Goal: Transaction & Acquisition: Purchase product/service

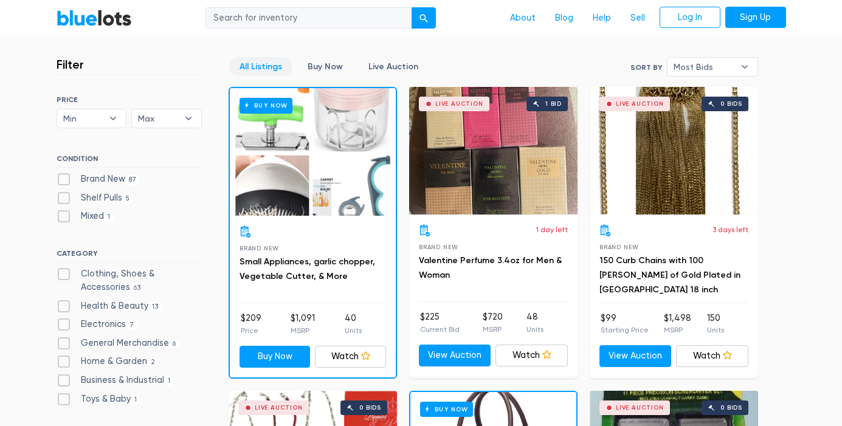
scroll to position [314, 0]
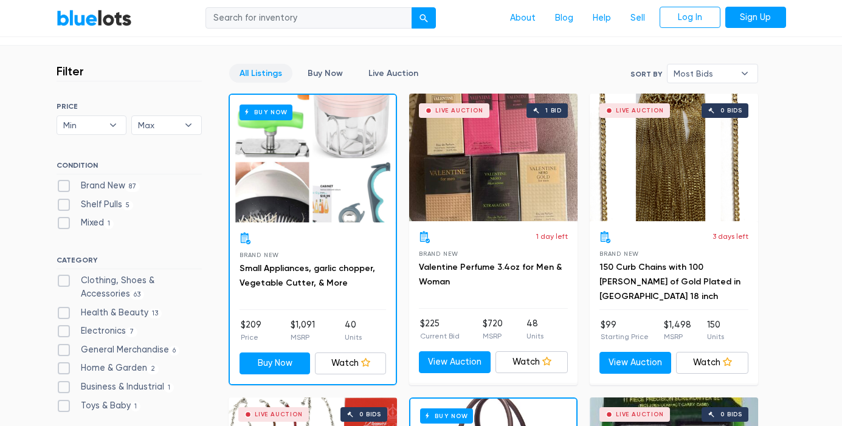
click at [78, 180] on label "Brand New 87" at bounding box center [99, 185] width 84 height 13
click at [64, 180] on New"] "Brand New 87" at bounding box center [61, 183] width 8 height 8
checkbox New"] "true"
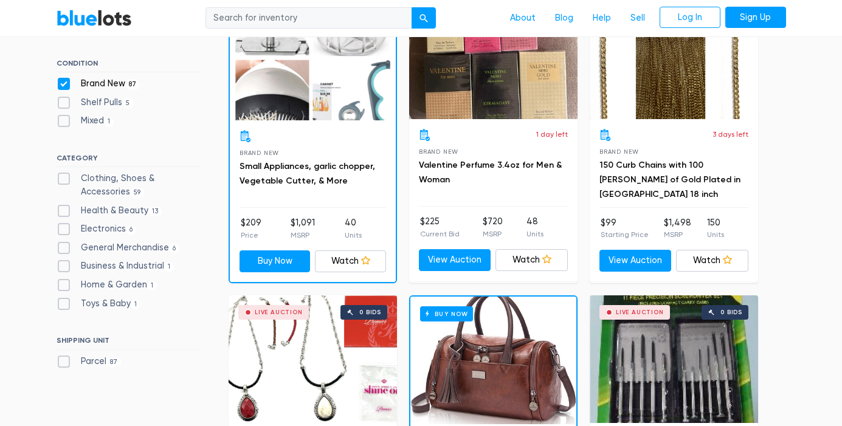
scroll to position [375, 0]
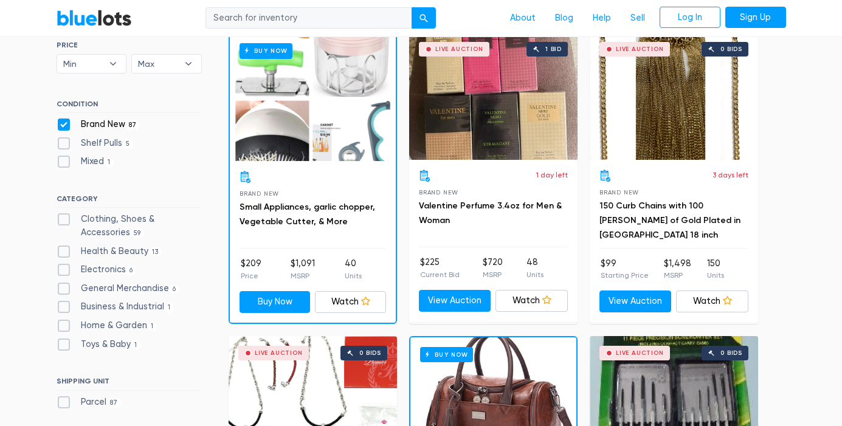
click at [469, 128] on div "Live Auction 1 bid" at bounding box center [493, 96] width 168 height 128
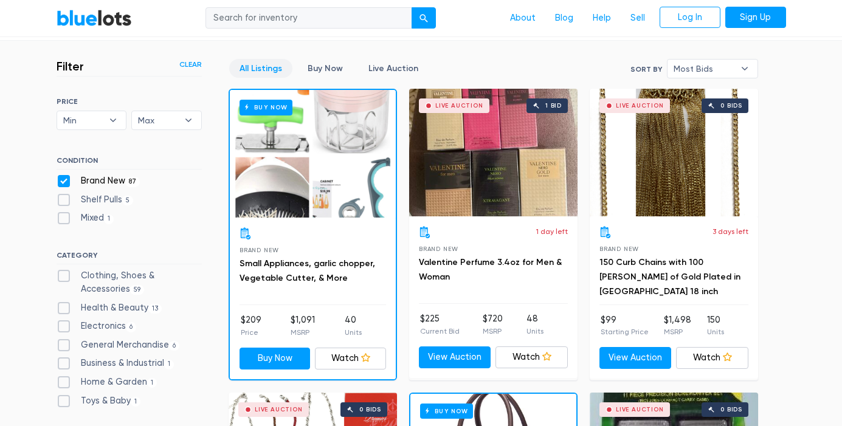
scroll to position [326, 0]
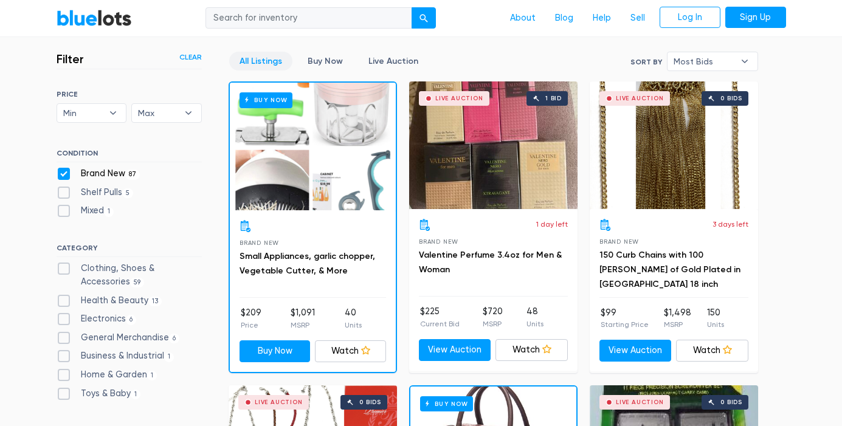
click at [68, 179] on div "Brand New 87" at bounding box center [129, 176] width 145 height 18
click at [62, 170] on label "Brand New 87" at bounding box center [99, 173] width 84 height 13
click at [62, 170] on New"] "Brand New 87" at bounding box center [61, 171] width 8 height 8
checkbox New"] "false"
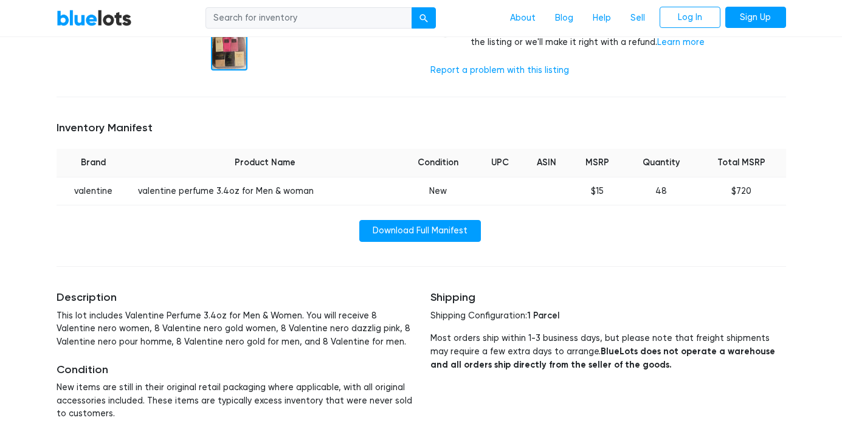
scroll to position [421, 0]
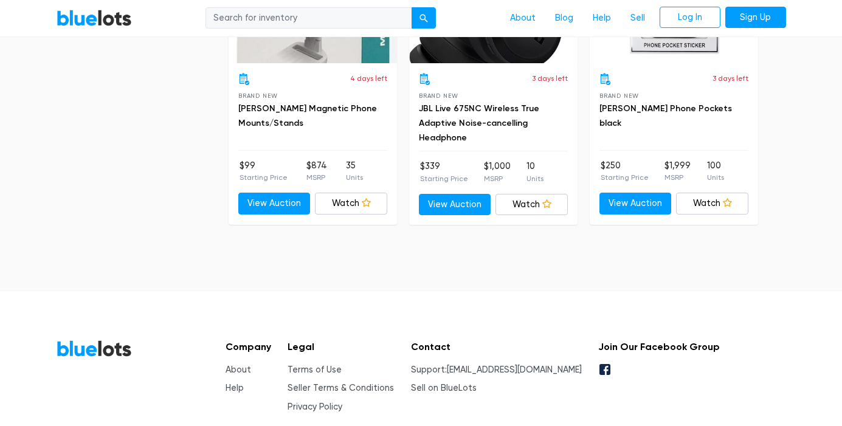
scroll to position [690, 0]
